Goal: Find specific page/section: Find specific page/section

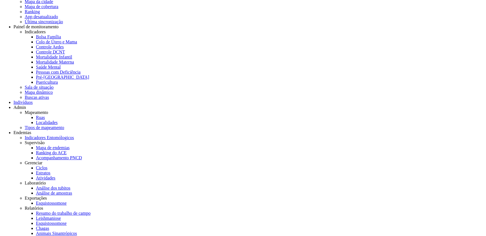
scroll to position [14, 0]
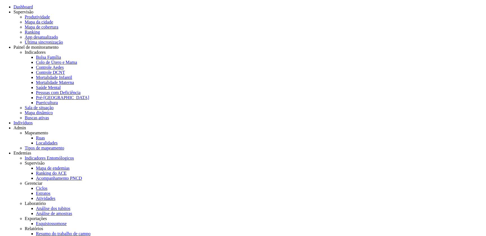
scroll to position [7, 0]
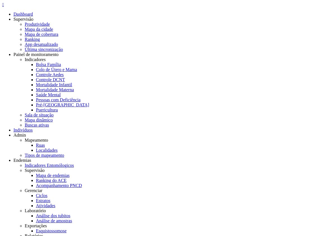
scroll to position [13, 0]
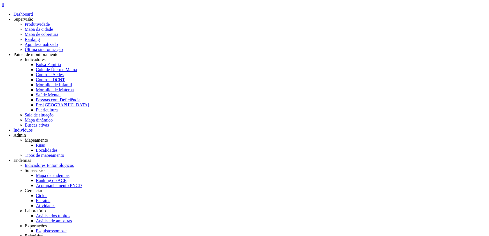
drag, startPoint x: 159, startPoint y: 77, endPoint x: 167, endPoint y: 76, distance: 8.2
